Goal: Find specific page/section: Find specific page/section

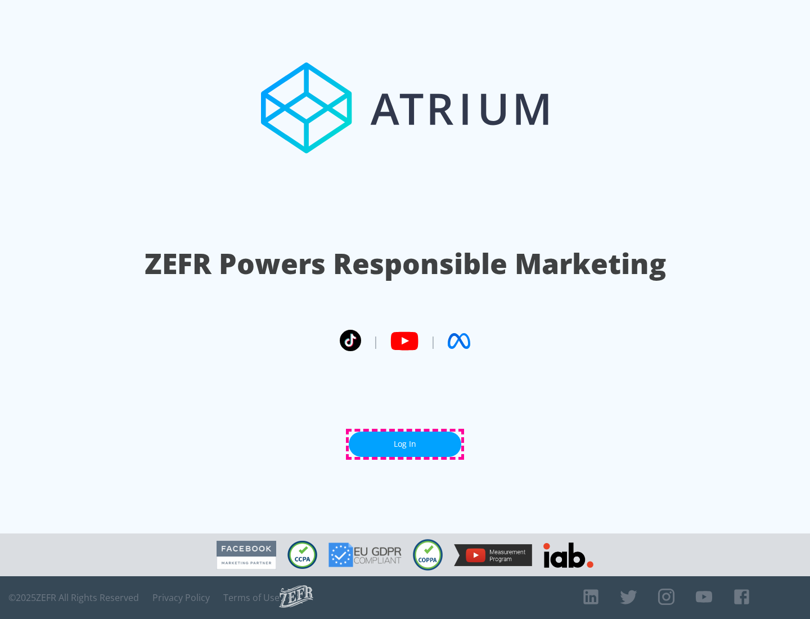
click at [405, 444] on link "Log In" at bounding box center [405, 443] width 112 height 25
